Goal: Navigation & Orientation: Find specific page/section

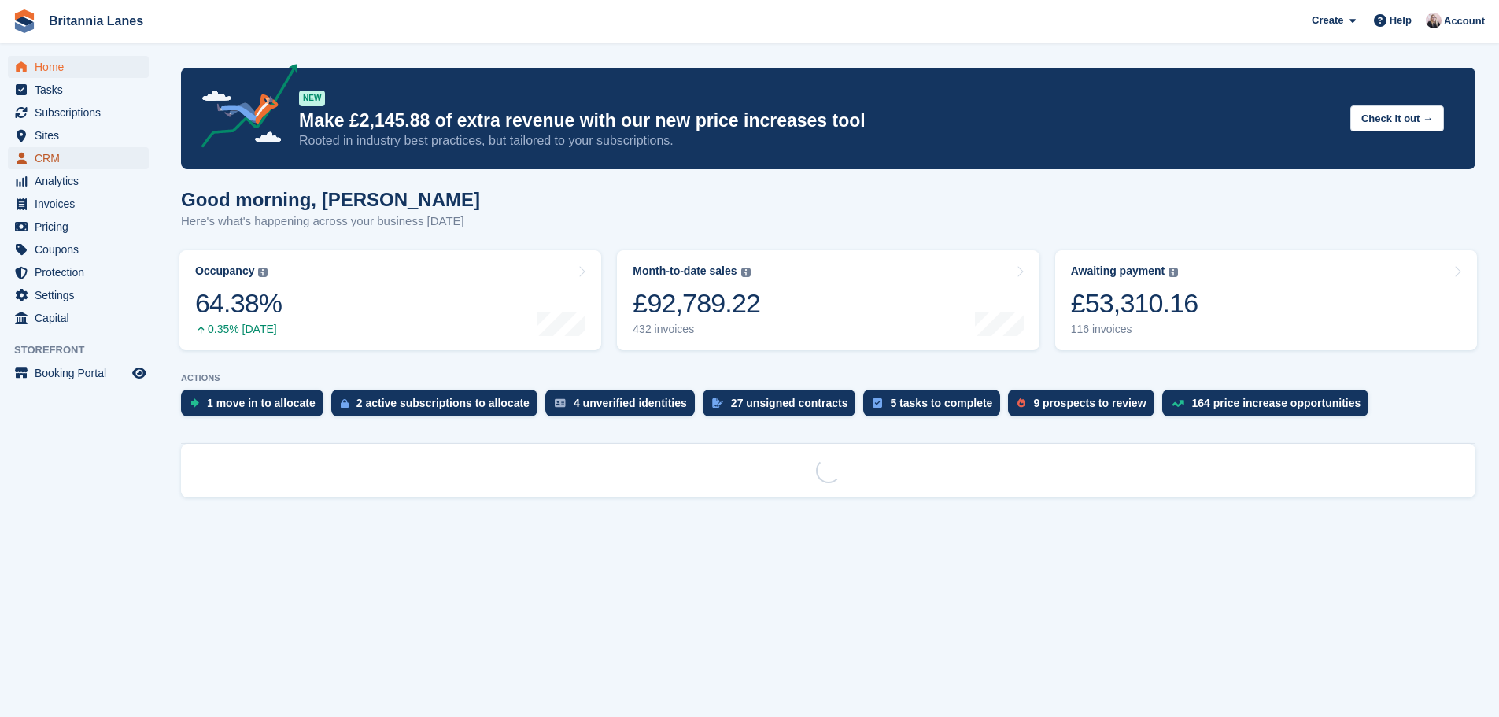
click at [71, 160] on span "CRM" at bounding box center [82, 158] width 94 height 22
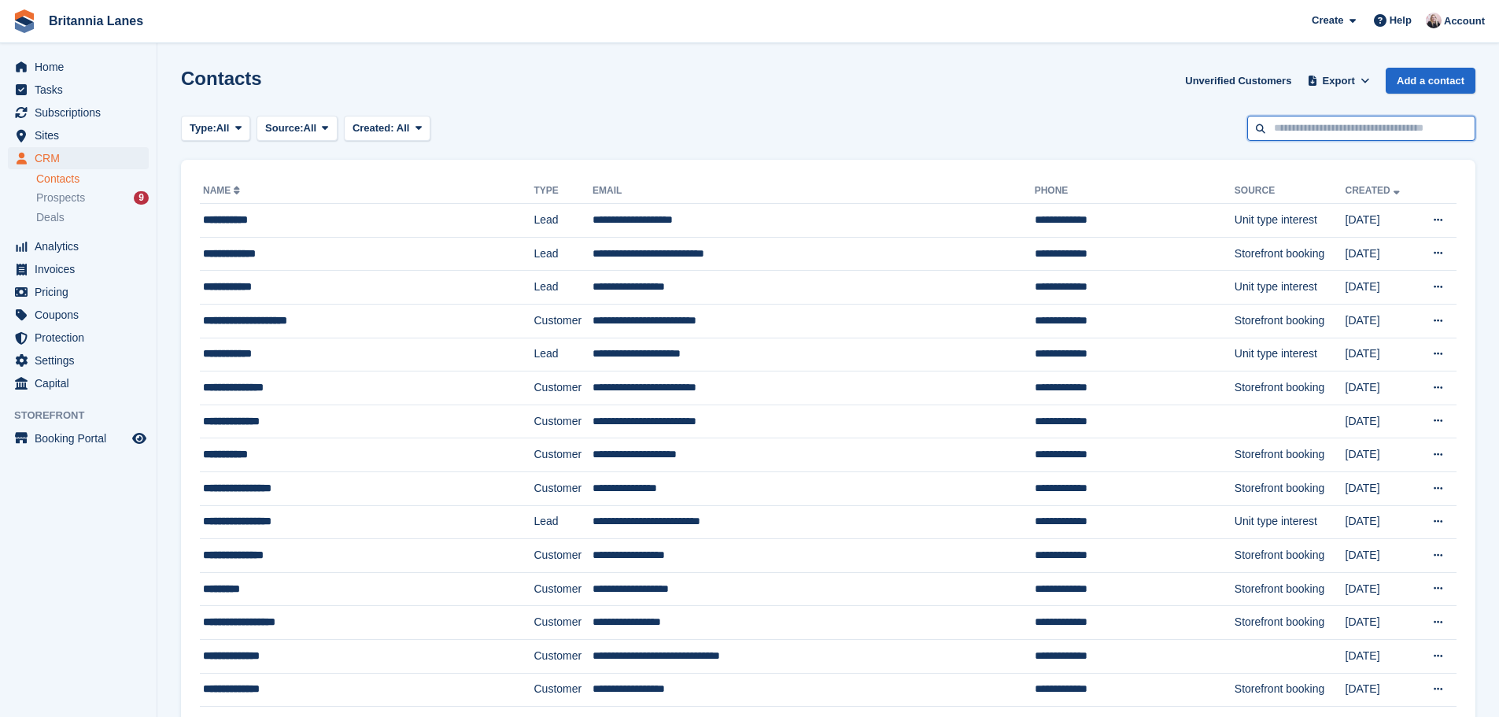
click at [1316, 127] on input "text" at bounding box center [1361, 129] width 228 height 26
type input "******"
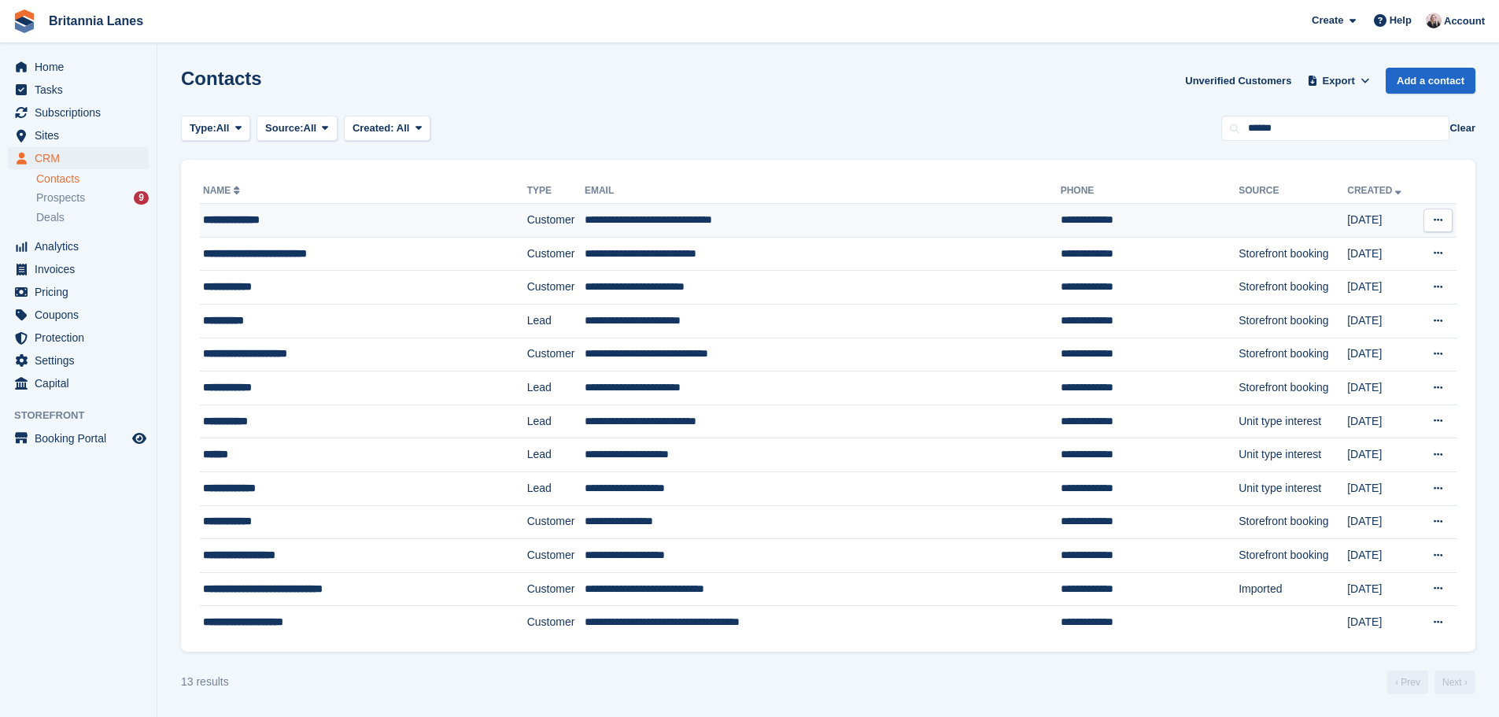
click at [710, 225] on td "**********" at bounding box center [823, 221] width 476 height 34
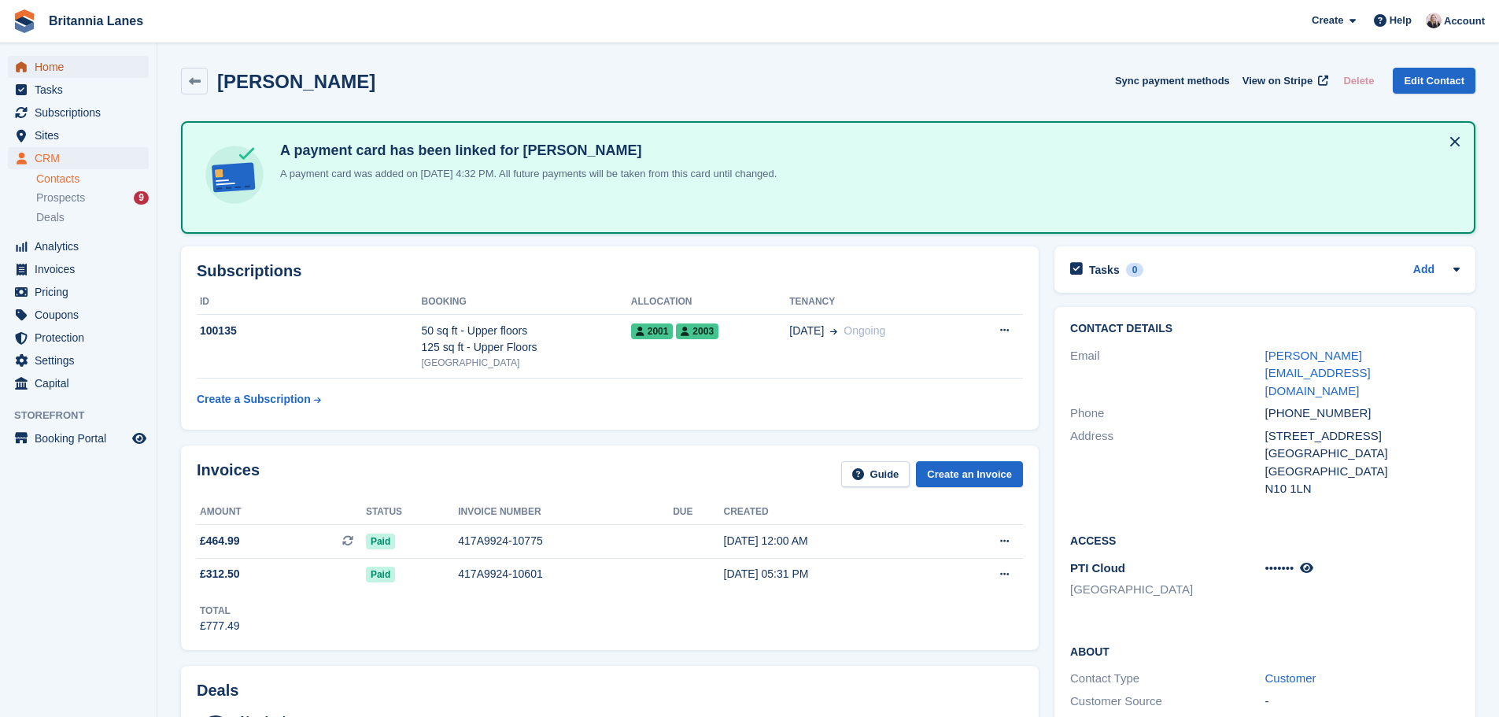
click at [88, 65] on span "Home" at bounding box center [82, 67] width 94 height 22
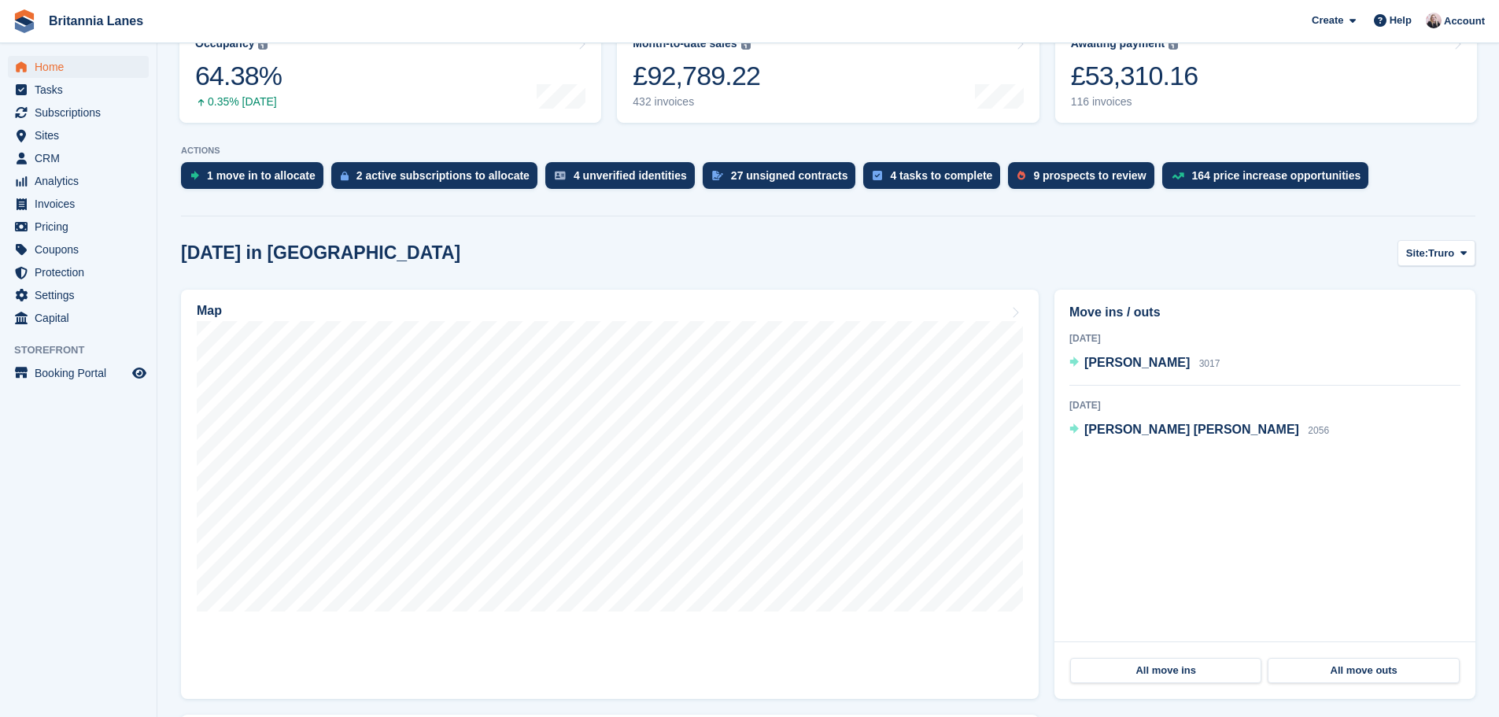
scroll to position [236, 0]
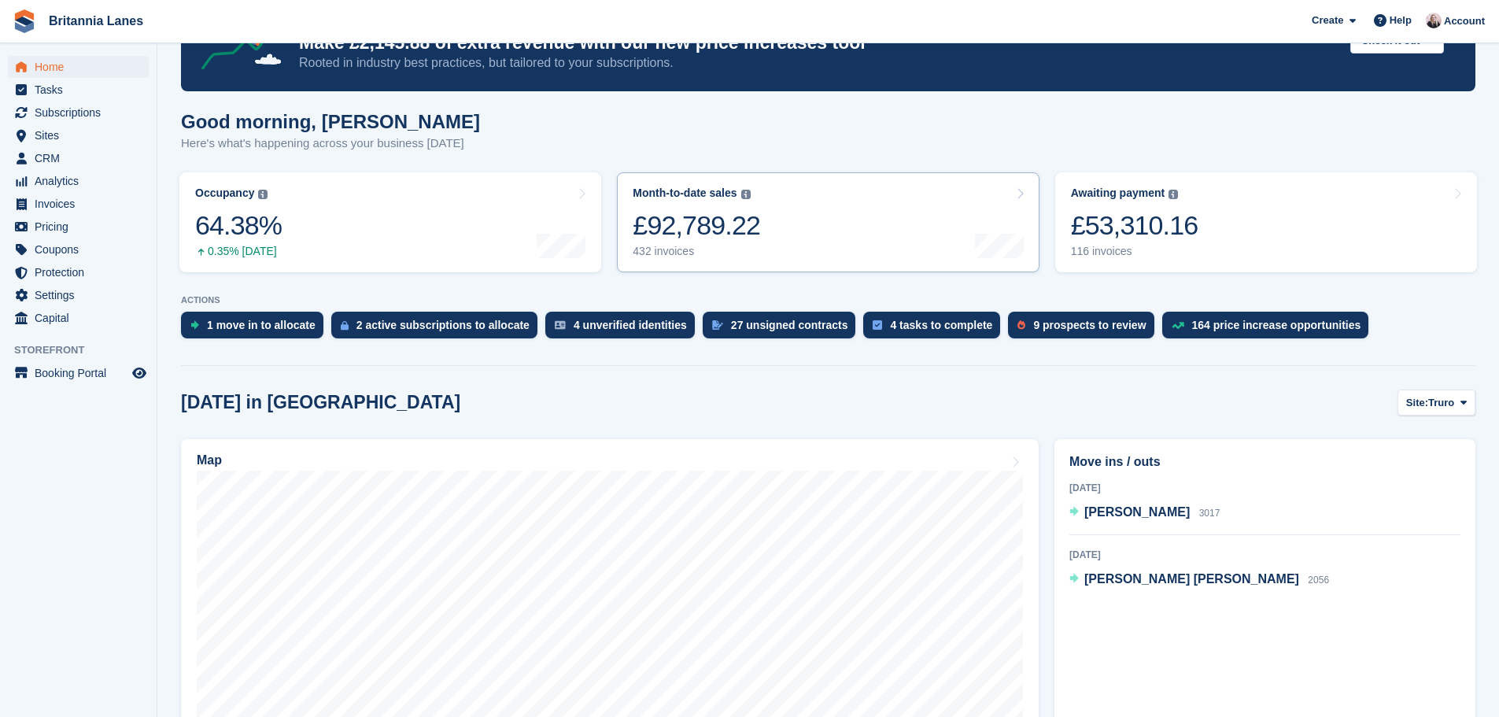
scroll to position [79, 0]
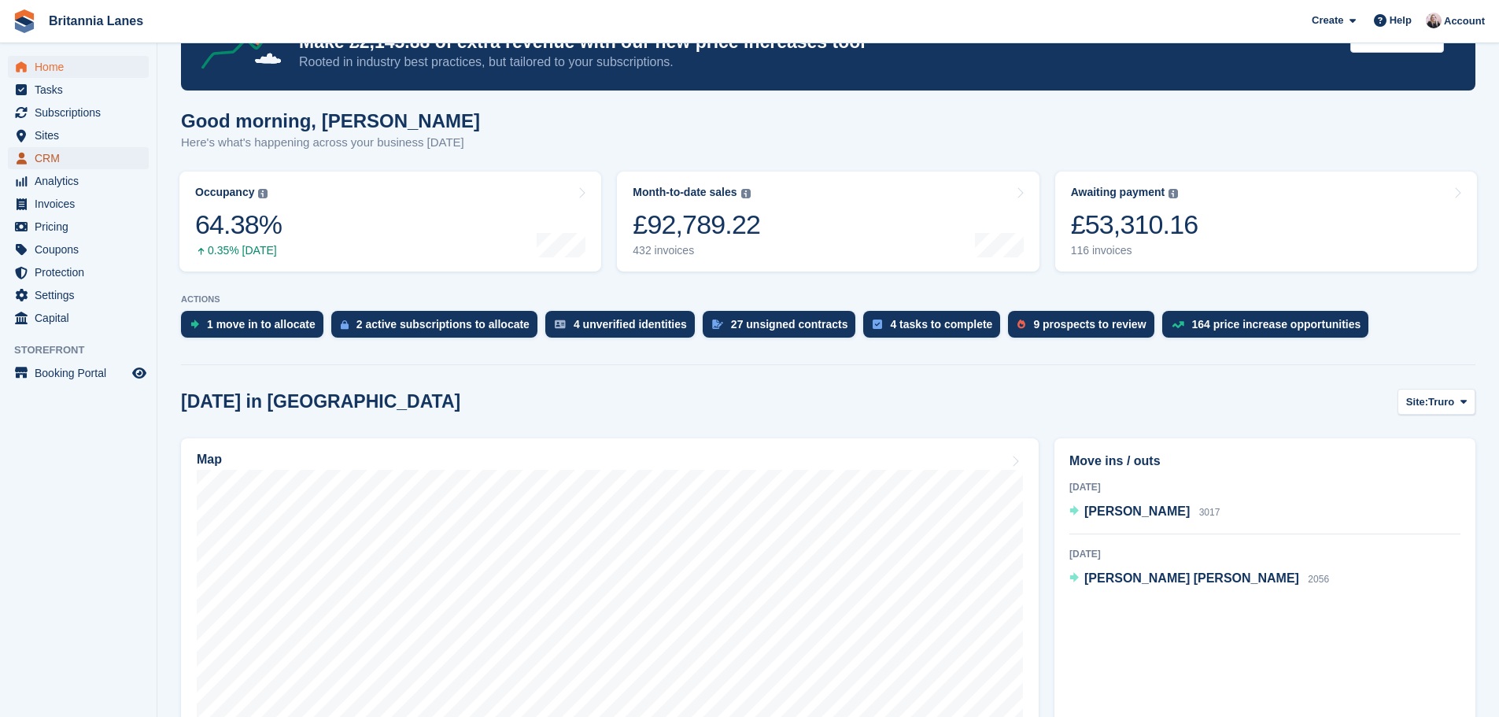
click at [116, 161] on span "CRM" at bounding box center [82, 158] width 94 height 22
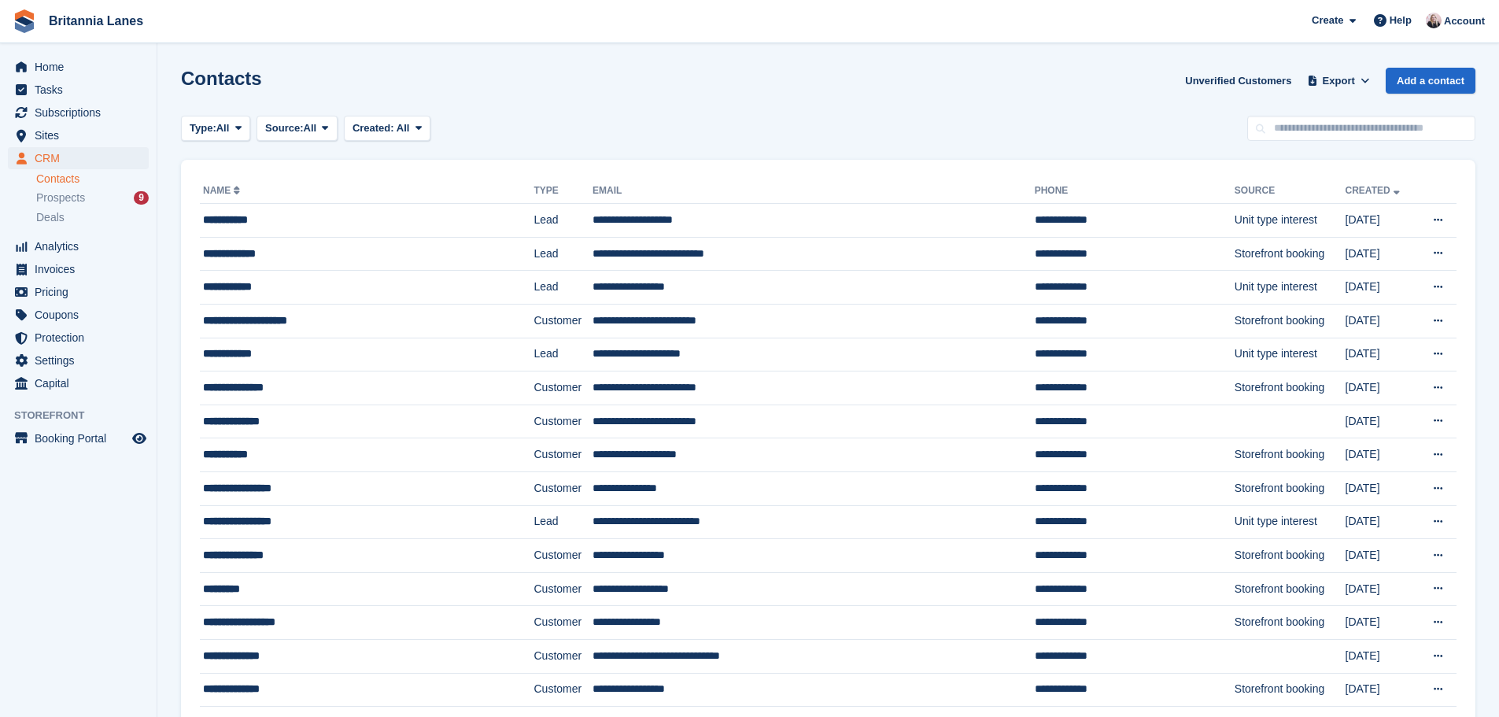
click at [87, 113] on span "Subscriptions" at bounding box center [82, 112] width 94 height 22
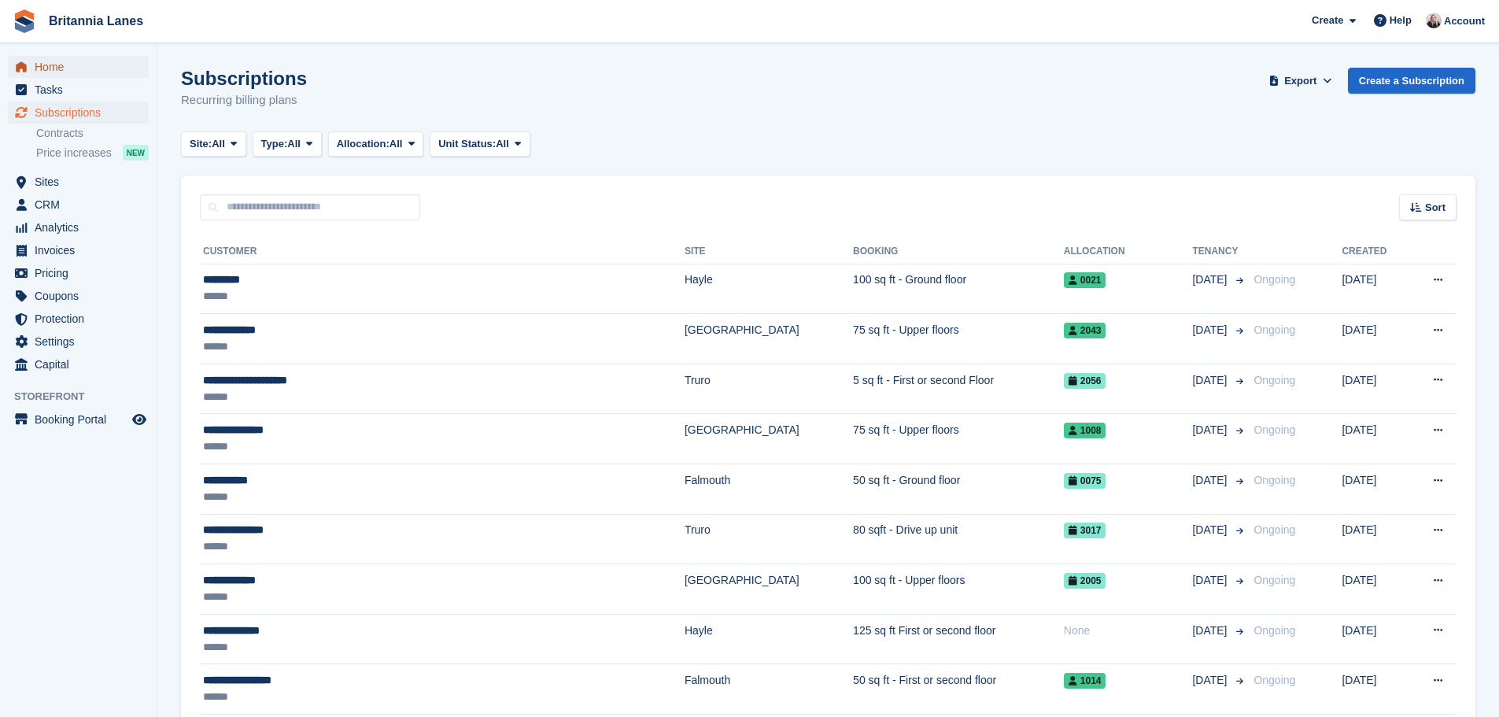
click at [109, 70] on span "Home" at bounding box center [82, 67] width 94 height 22
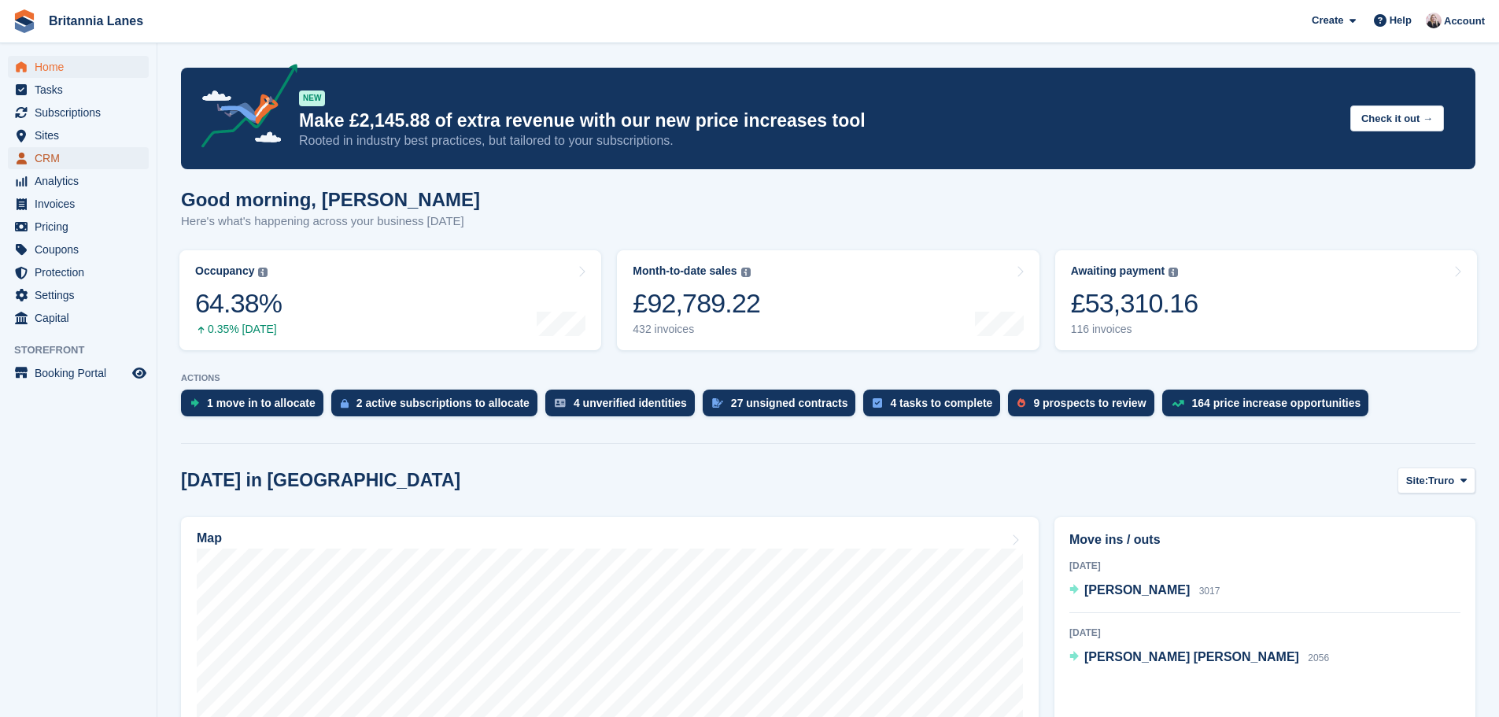
click at [85, 161] on span "CRM" at bounding box center [82, 158] width 94 height 22
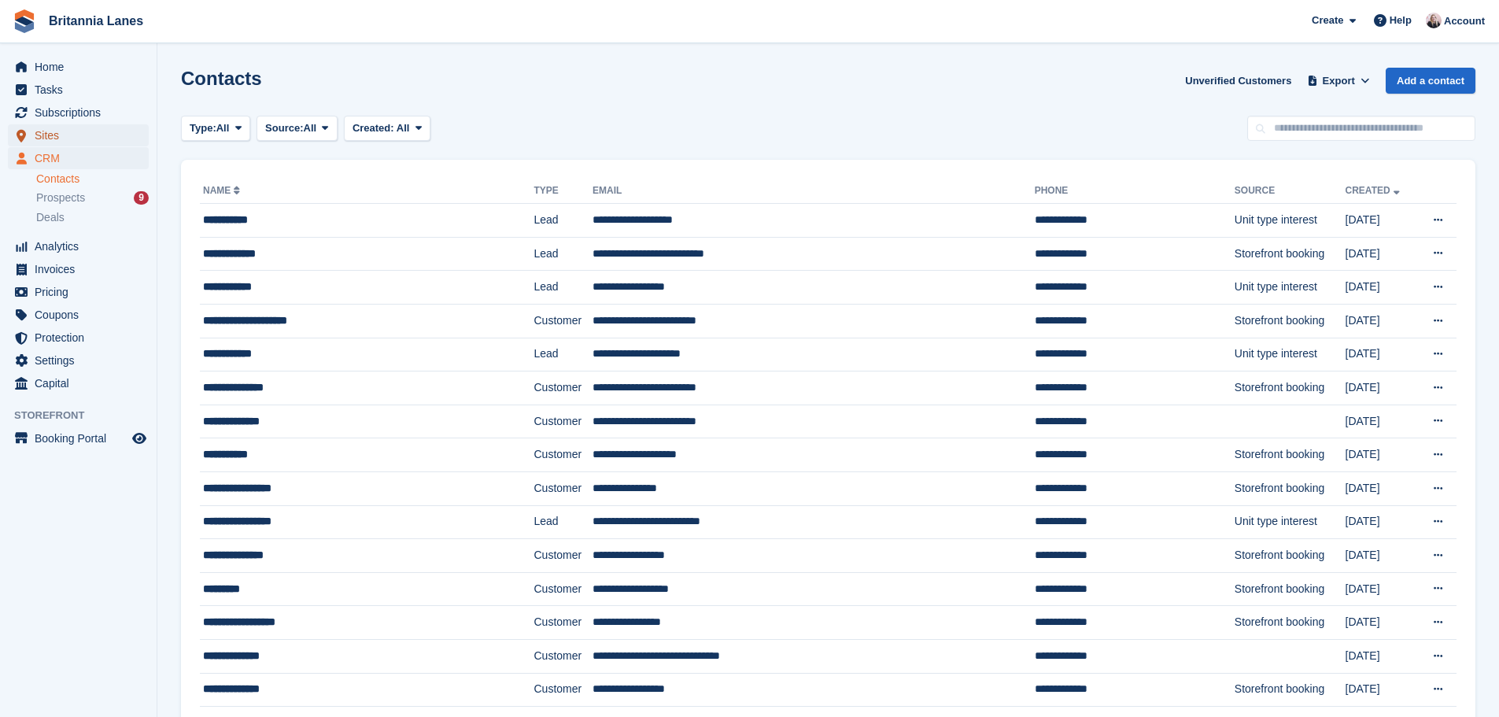
click at [90, 143] on span "Sites" at bounding box center [82, 135] width 94 height 22
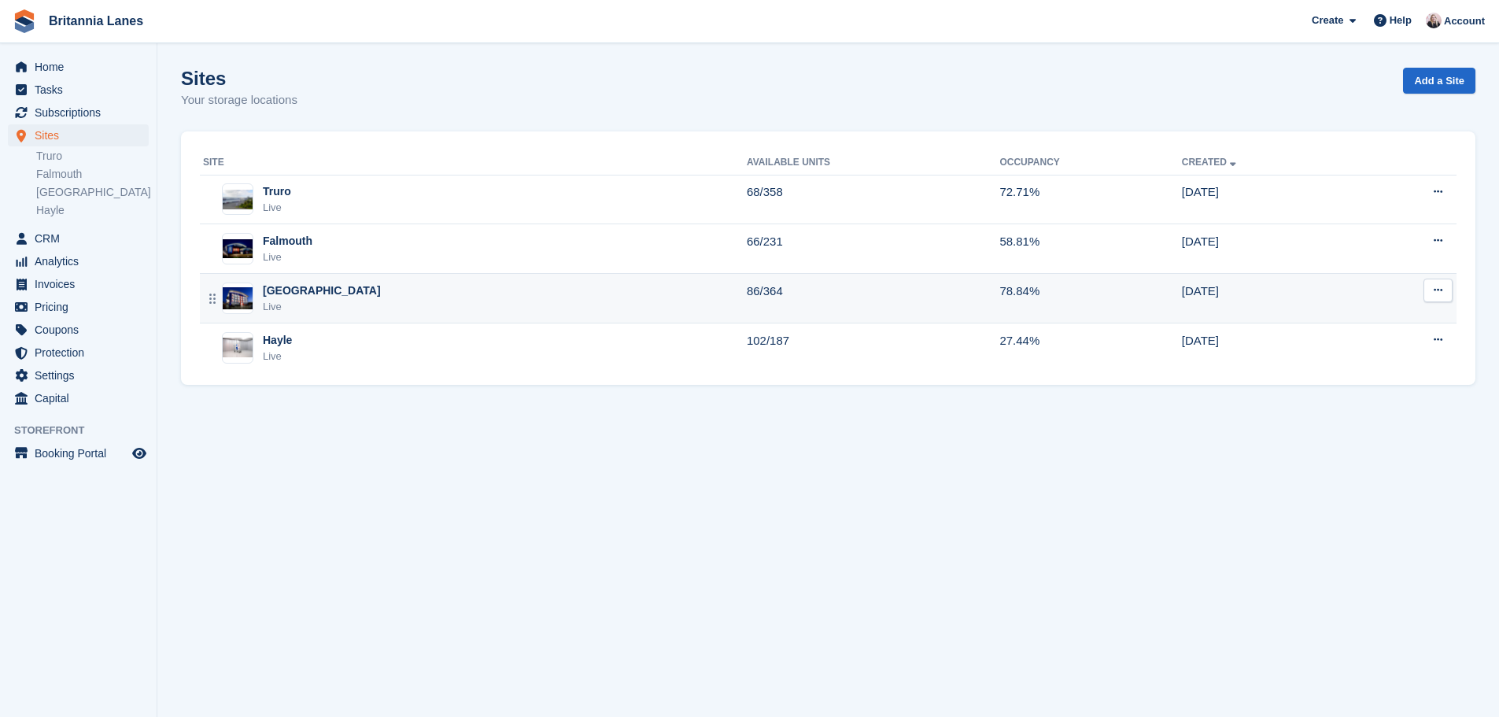
click at [429, 284] on div "Exeter Live" at bounding box center [475, 298] width 544 height 32
